Goal: Task Accomplishment & Management: Manage account settings

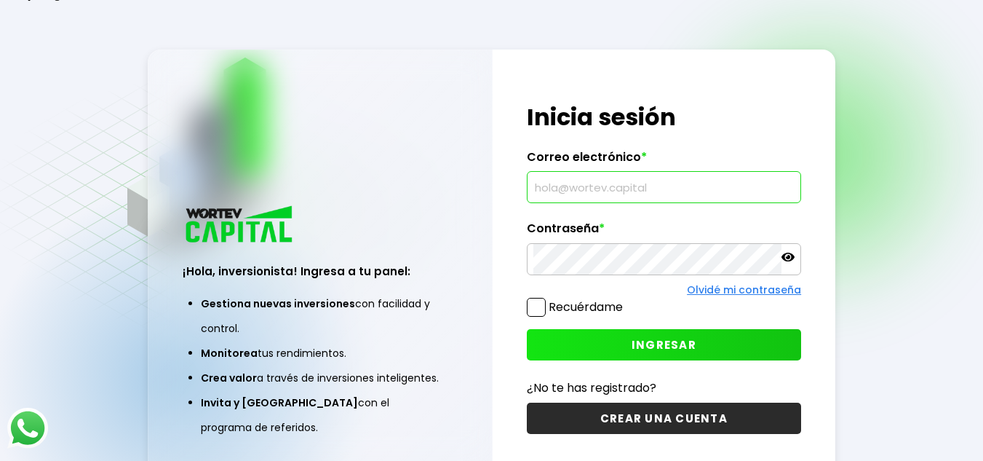
type input "A"
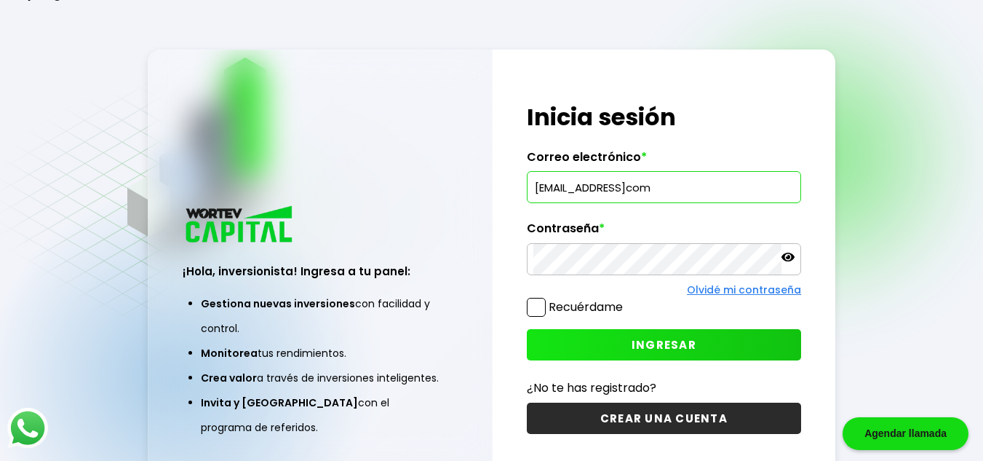
click at [646, 186] on input "[EMAIL_ADDRESS]com" at bounding box center [663, 187] width 261 height 31
type input "[EMAIL_ADDRESS][DOMAIN_NAME]"
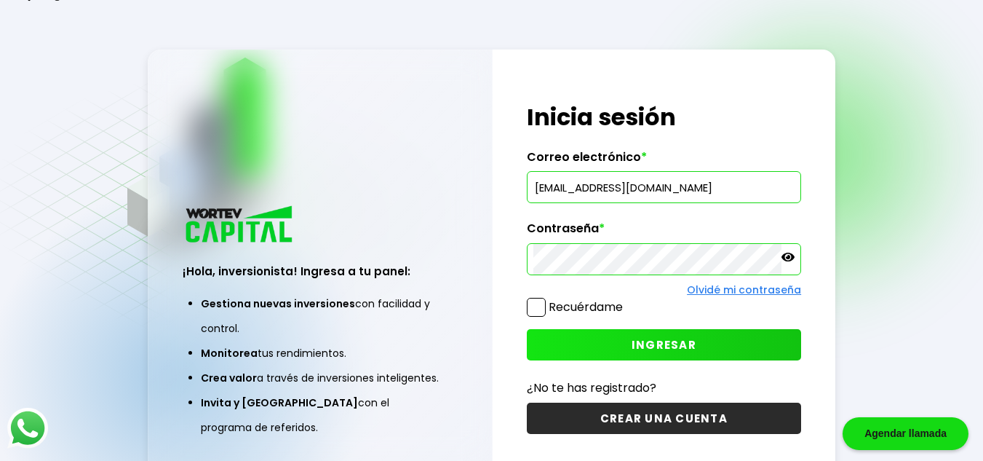
click at [793, 257] on icon at bounding box center [787, 256] width 13 height 9
click at [677, 343] on span "INGRESAR" at bounding box center [664, 344] width 65 height 15
click at [717, 287] on link "Olvidé mi contraseña" at bounding box center [744, 289] width 114 height 15
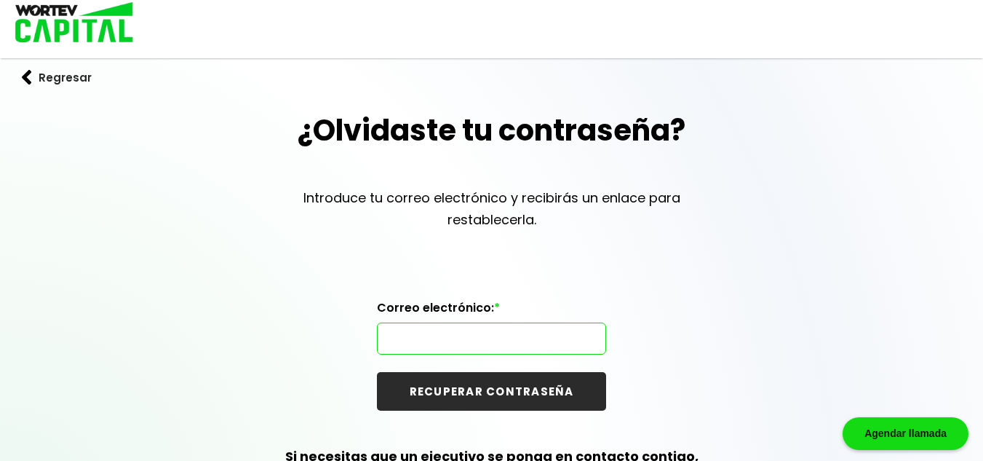
click at [401, 340] on input "text" at bounding box center [491, 338] width 216 height 31
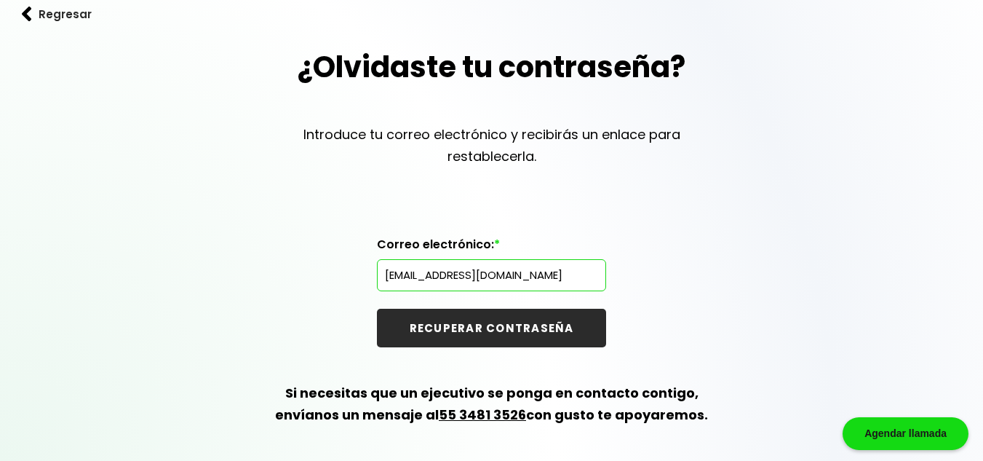
type input "[EMAIL_ADDRESS][DOMAIN_NAME]"
click at [490, 332] on button "RECUPERAR CONTRASEÑA" at bounding box center [491, 327] width 229 height 39
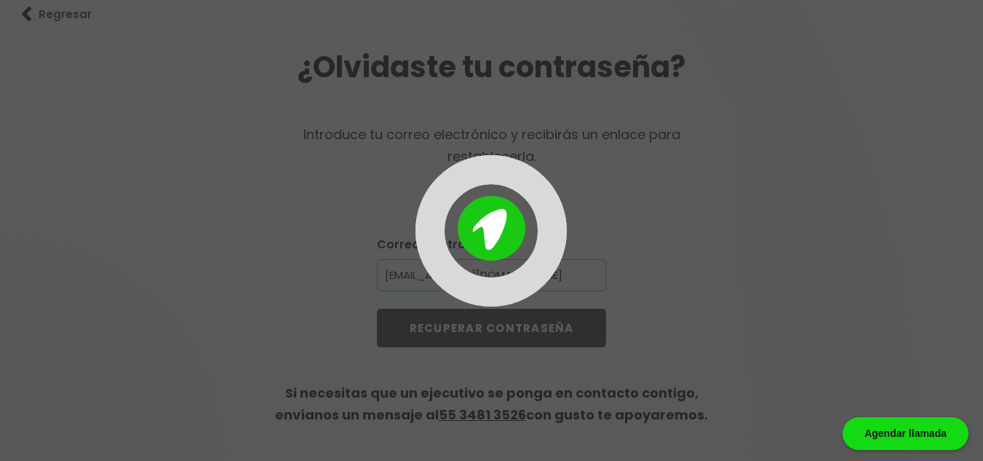
scroll to position [0, 0]
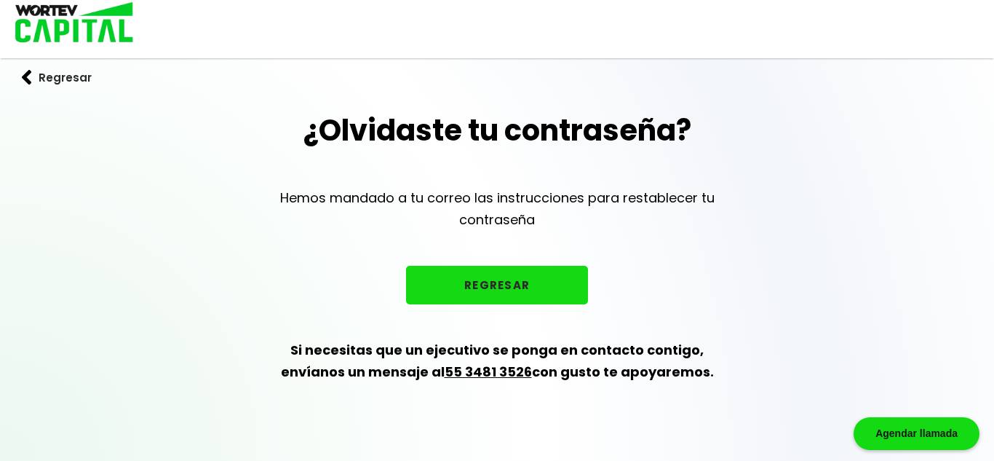
click at [490, 287] on button "REGRESAR" at bounding box center [497, 285] width 182 height 39
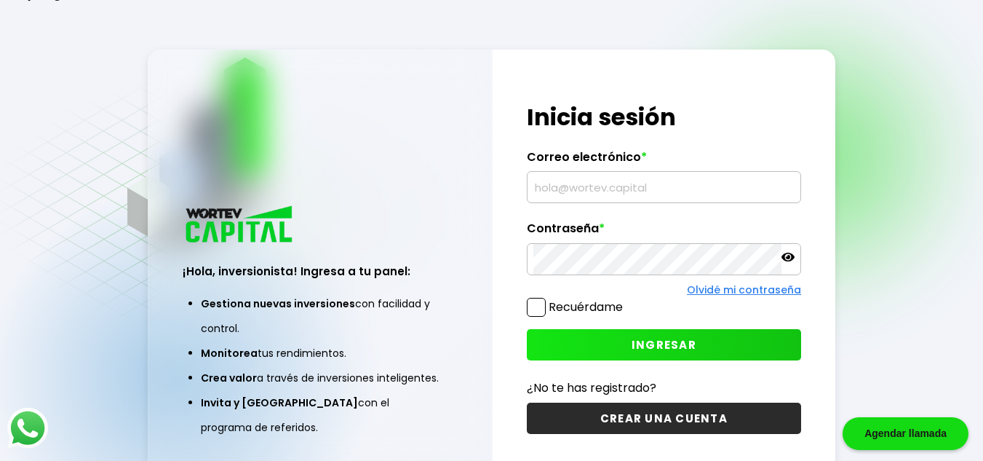
click at [551, 184] on input "text" at bounding box center [663, 187] width 261 height 31
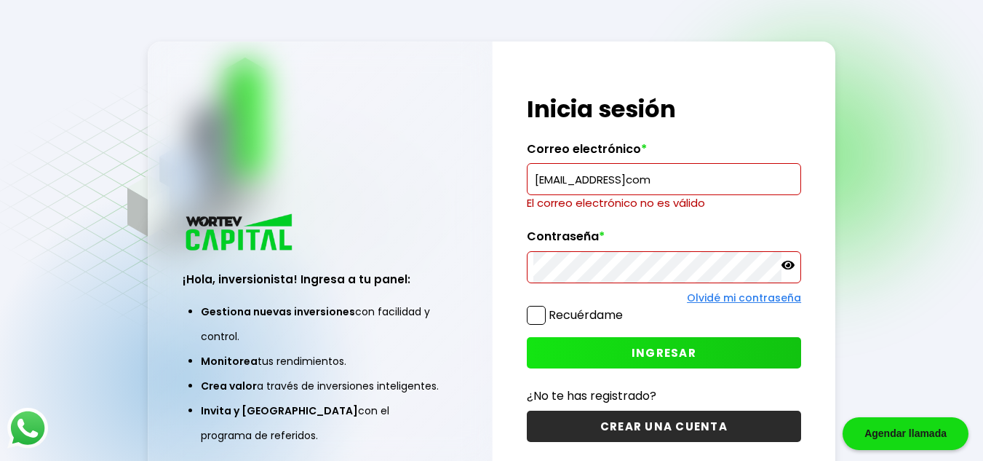
click at [646, 180] on input "[EMAIL_ADDRESS]com" at bounding box center [663, 179] width 261 height 31
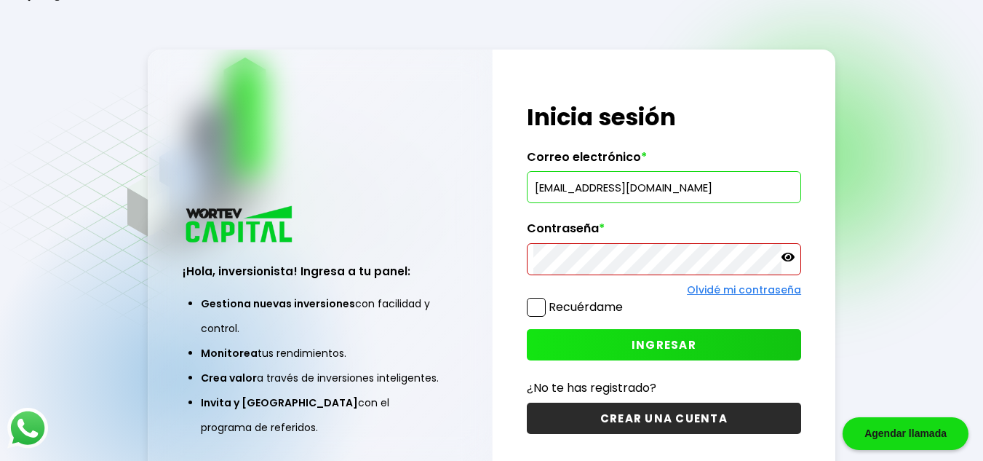
type input "[EMAIL_ADDRESS][DOMAIN_NAME]"
click at [790, 258] on icon at bounding box center [787, 256] width 13 height 13
click at [667, 351] on span "INGRESAR" at bounding box center [664, 344] width 65 height 15
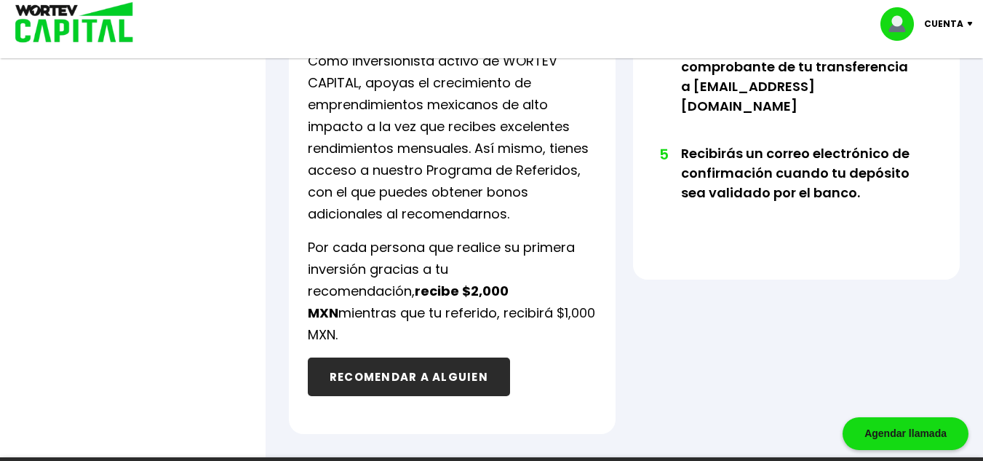
scroll to position [946, 0]
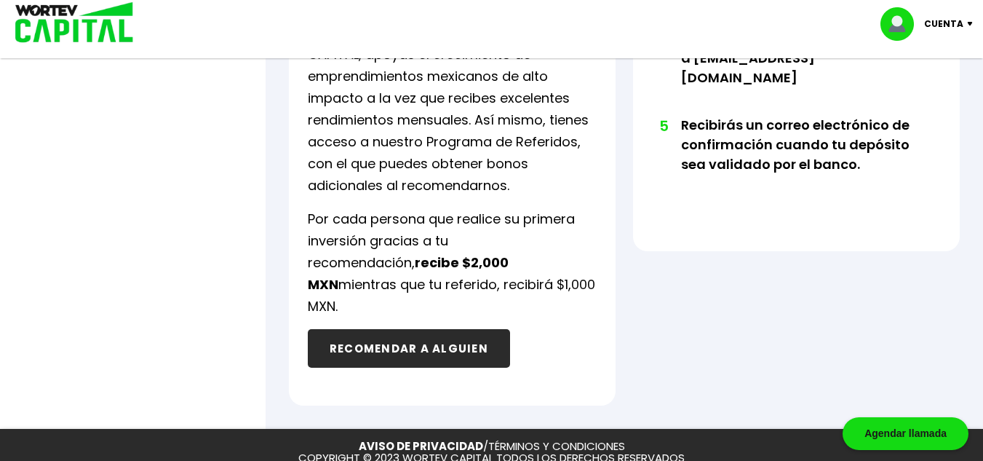
click at [412, 330] on button "RECOMENDAR A ALGUIEN" at bounding box center [409, 348] width 202 height 39
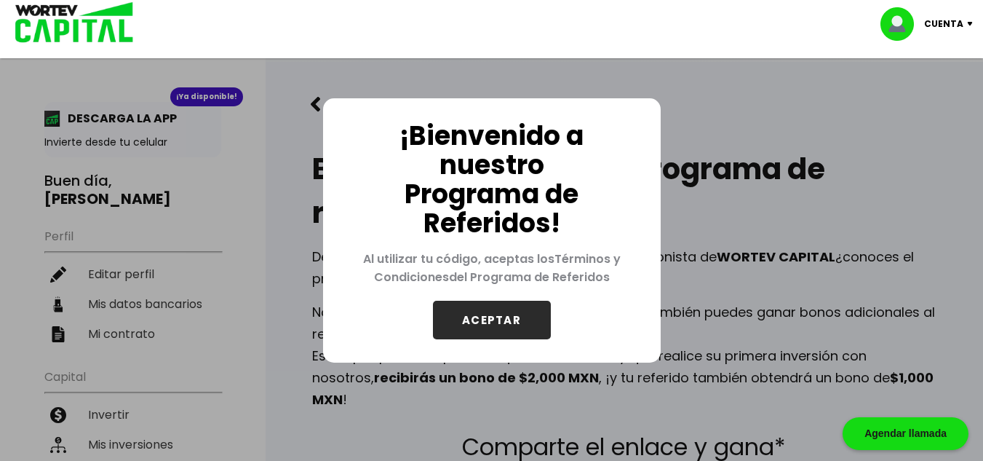
click at [493, 323] on button "ACEPTAR" at bounding box center [492, 319] width 118 height 39
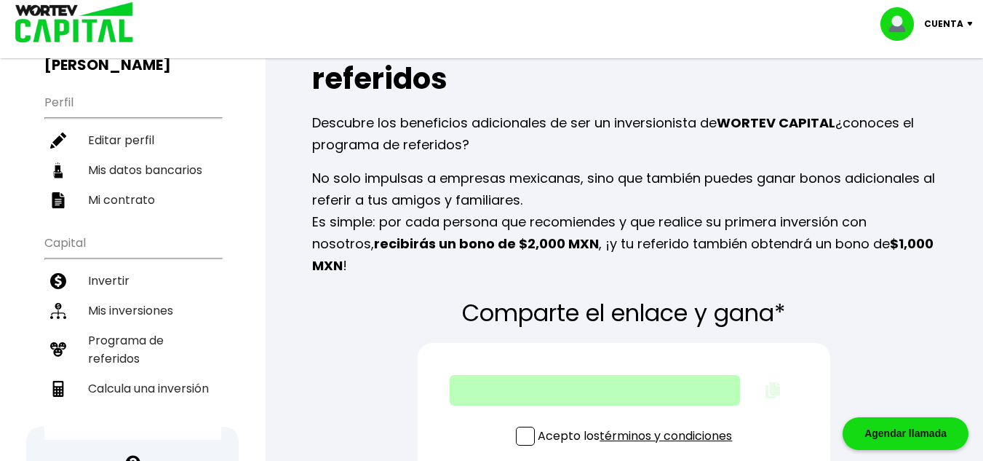
scroll to position [146, 0]
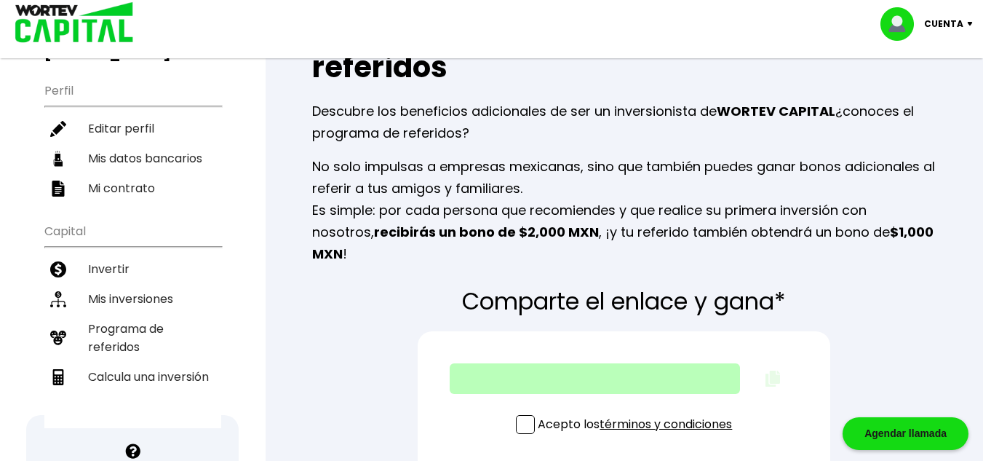
click at [517, 415] on span at bounding box center [525, 424] width 19 height 19
click at [638, 435] on input "Acepto los términos y condiciones" at bounding box center [638, 435] width 0 height 0
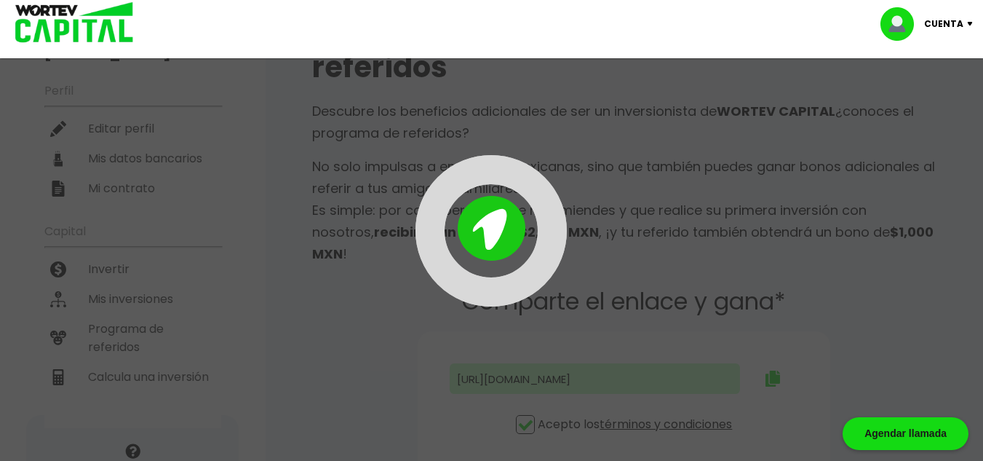
type input "[URL][DOMAIN_NAME]"
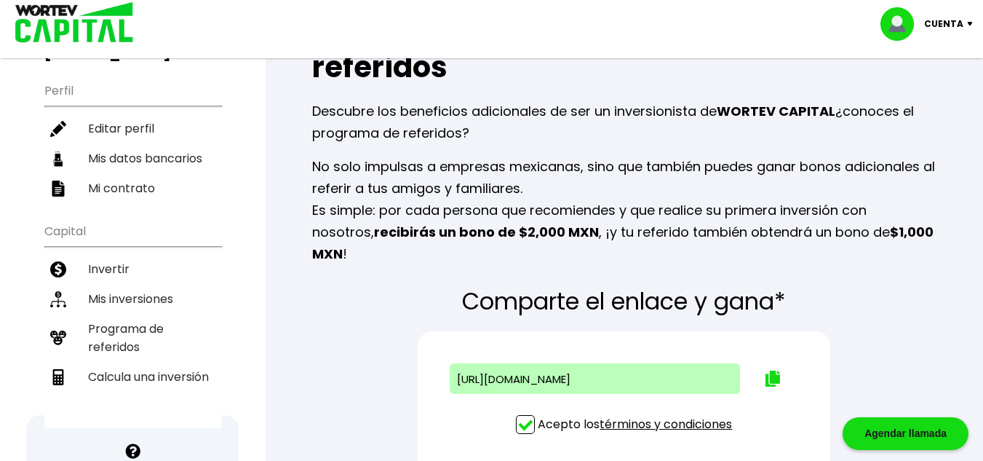
click at [477, 363] on div "[URL][DOMAIN_NAME]" at bounding box center [595, 378] width 290 height 31
click at [771, 370] on img at bounding box center [772, 378] width 15 height 16
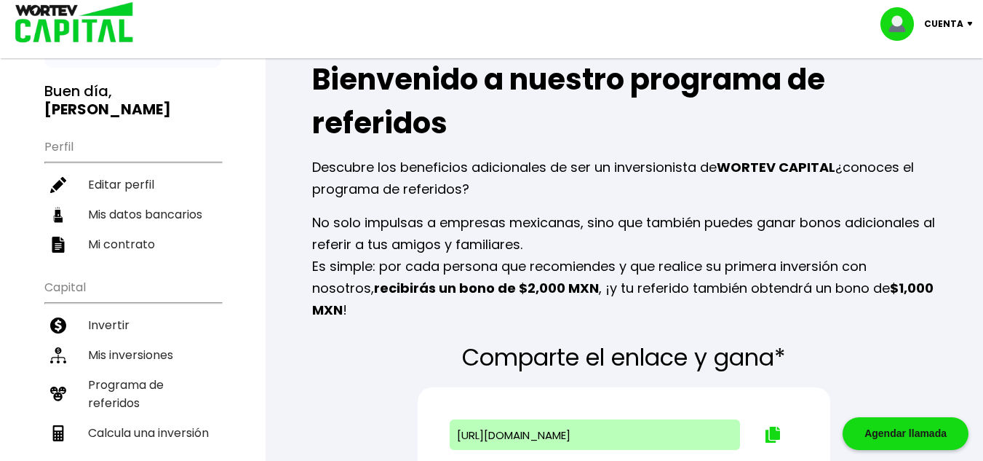
scroll to position [0, 0]
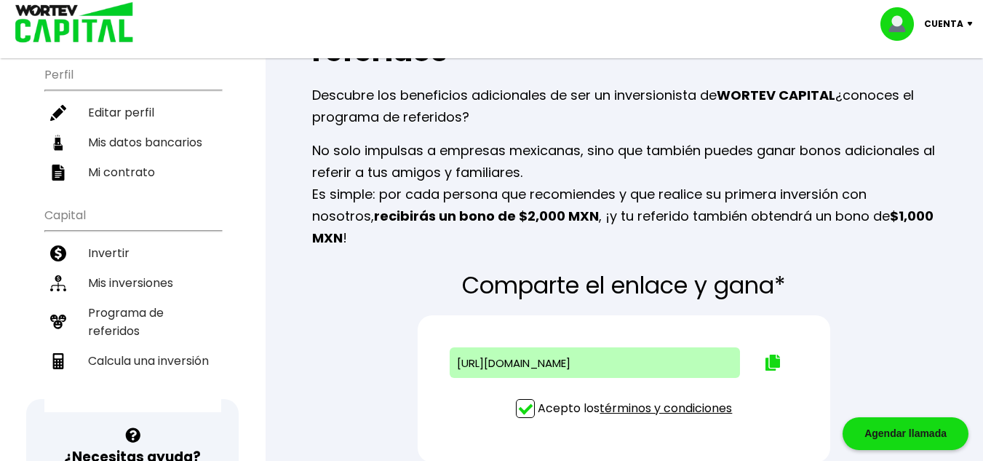
scroll to position [138, 0]
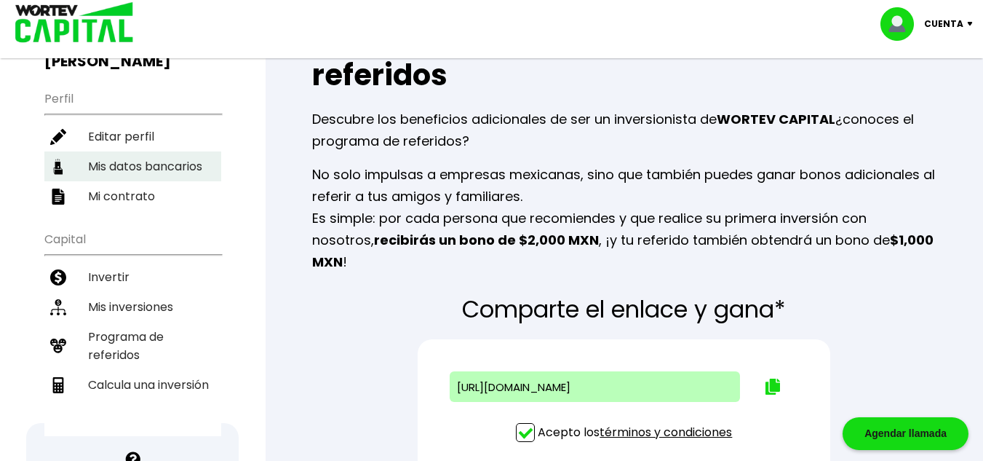
click at [162, 151] on li "Mis datos bancarios" at bounding box center [132, 166] width 177 height 30
select select "BBVA Bancomer"
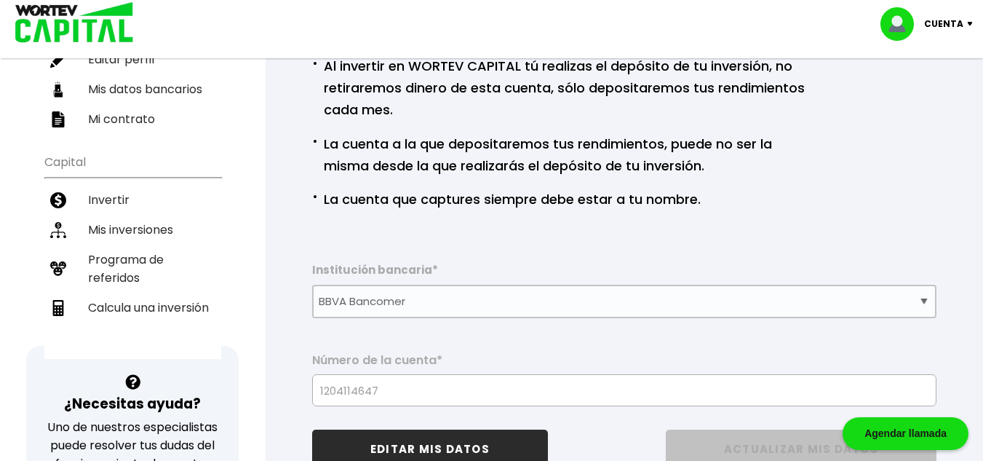
scroll to position [168, 0]
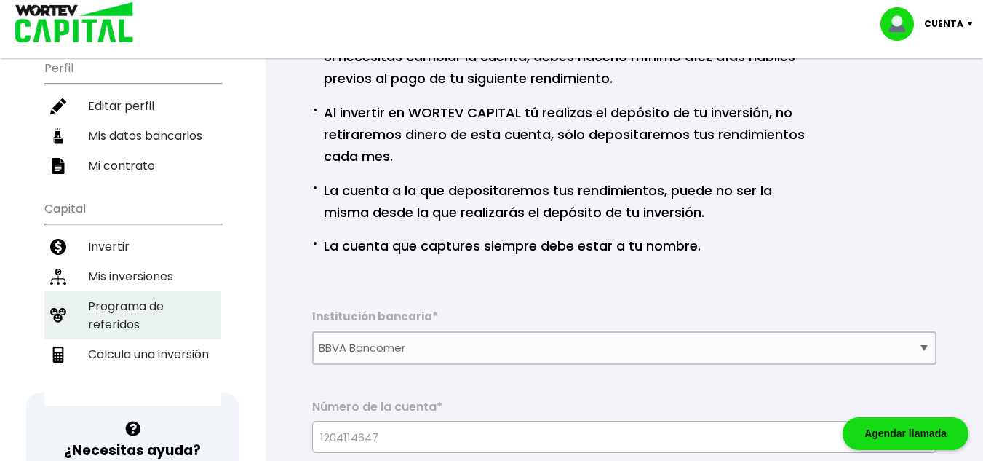
click at [122, 294] on li "Programa de referidos" at bounding box center [132, 315] width 177 height 48
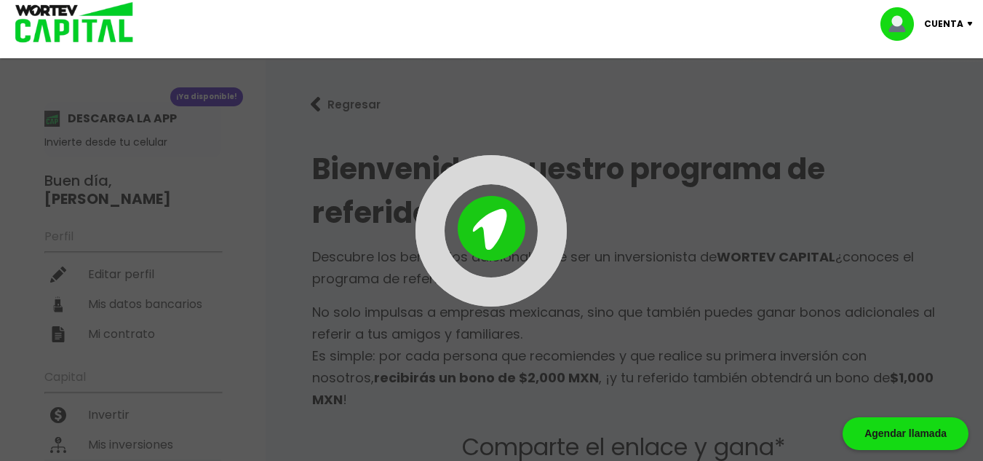
type input "[URL][DOMAIN_NAME]"
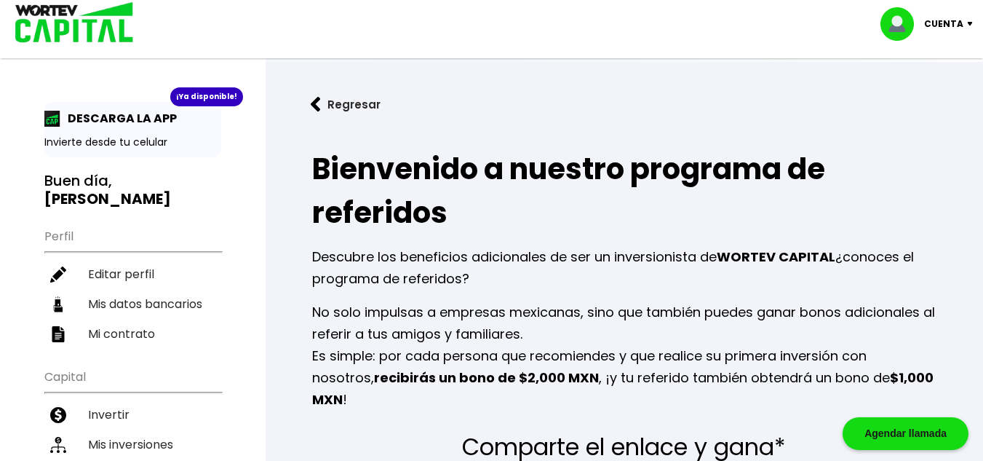
click at [979, 120] on div "Regresar Bienvenido a nuestro programa de referidos Descubre los beneficios adi…" at bounding box center [624, 407] width 717 height 691
click at [138, 259] on li "Editar perfil" at bounding box center [132, 274] width 177 height 30
select select "Mujer"
select select "Posgrado"
select select "MX"
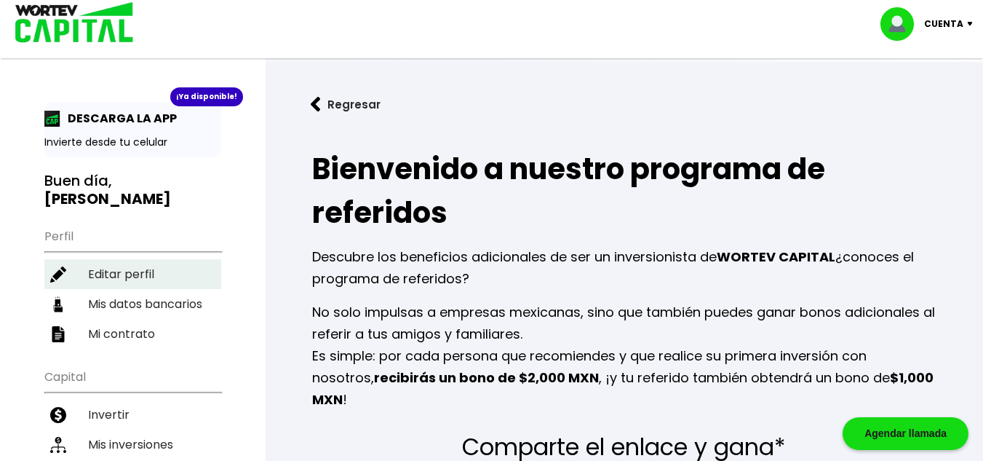
select select "BBVA Bancomer"
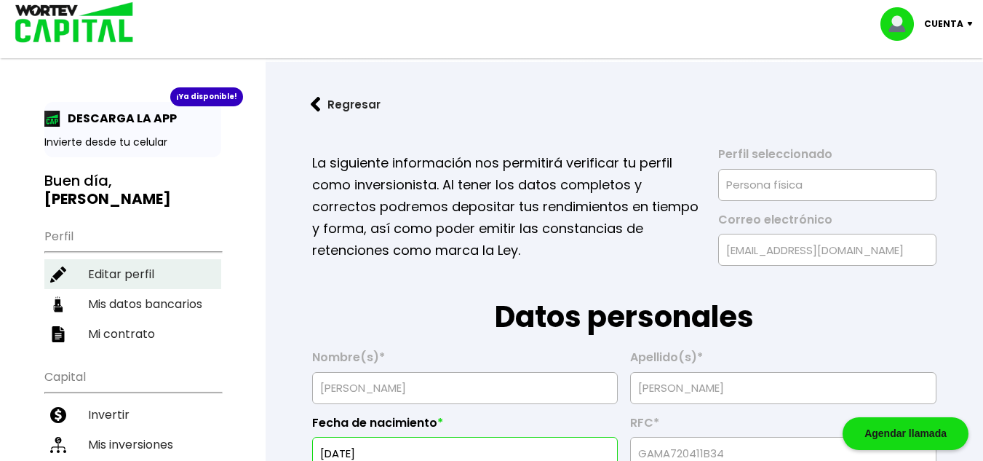
type input "[DATE]"
click at [156, 259] on li "Editar perfil" at bounding box center [132, 274] width 177 height 30
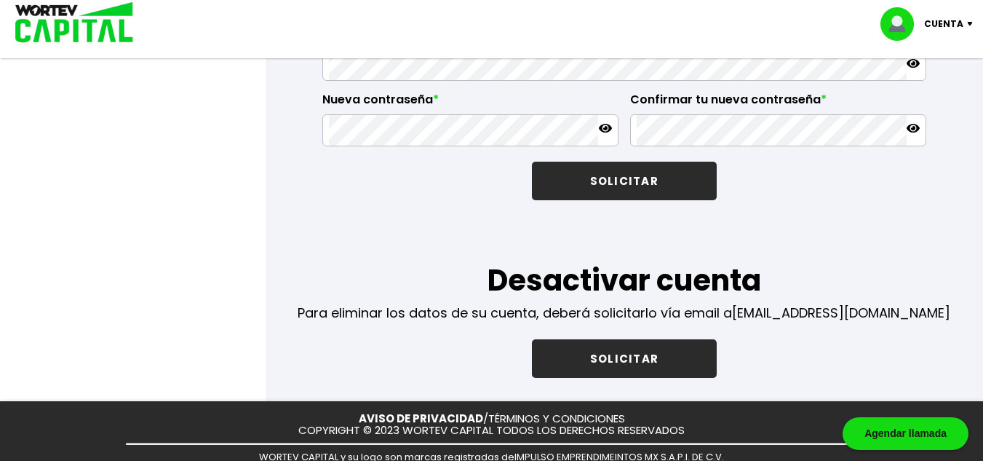
scroll to position [2672, 0]
